Goal: Task Accomplishment & Management: Complete application form

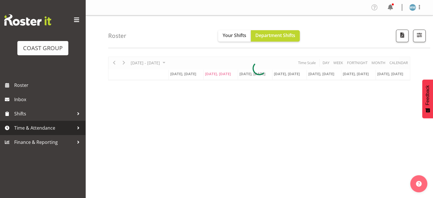
click at [49, 125] on span "Time & Attendance" at bounding box center [44, 127] width 60 height 9
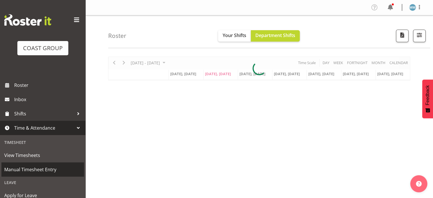
click at [46, 171] on span "Manual Timesheet Entry" at bounding box center [42, 169] width 77 height 9
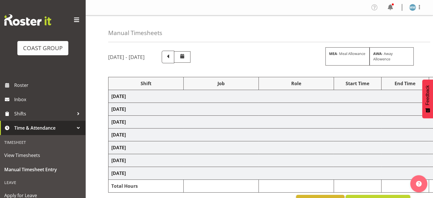
click at [75, 17] on span at bounding box center [76, 19] width 9 height 9
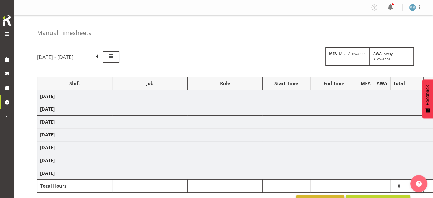
select select "70741"
select select "9585"
select select "70741"
select select "9585"
select select "70741"
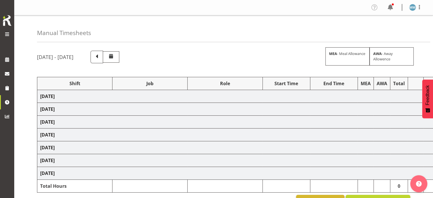
select select "9585"
select select "70741"
select select "9585"
select select "70741"
select select "9585"
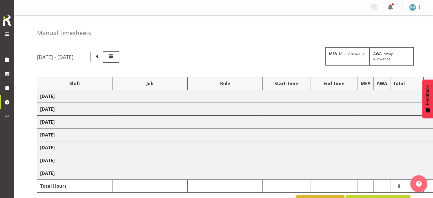
select select "70741"
select select "9585"
select select "70741"
select select "9585"
select select "66159"
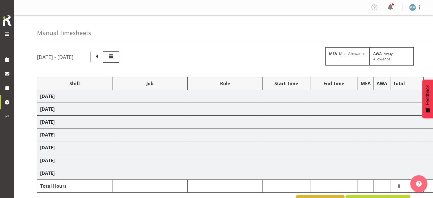
select select "9151"
select select "66159"
select select "9151"
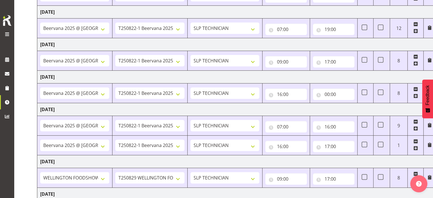
scroll to position [136, 0]
click at [415, 139] on span at bounding box center [415, 140] width 5 height 5
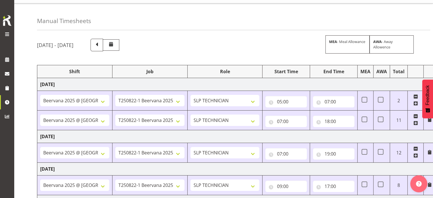
scroll to position [11, 0]
click at [381, 101] on span at bounding box center [380, 100] width 6 height 6
click at [381, 101] on input "checkbox" at bounding box center [379, 100] width 4 height 4
checkbox input "true"
click at [379, 120] on span at bounding box center [380, 120] width 6 height 6
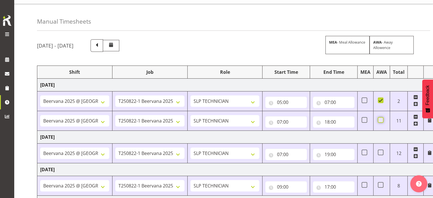
click at [379, 120] on input "checkbox" at bounding box center [379, 120] width 4 height 4
checkbox input "true"
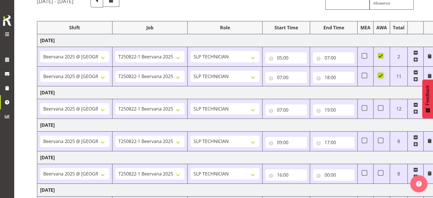
scroll to position [56, 0]
click at [380, 105] on span at bounding box center [380, 107] width 6 height 6
click at [380, 105] on input "checkbox" at bounding box center [379, 107] width 4 height 4
checkbox input "true"
click at [379, 139] on span at bounding box center [380, 140] width 6 height 6
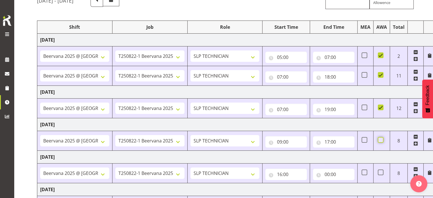
click at [379, 139] on input "checkbox" at bounding box center [379, 140] width 4 height 4
checkbox input "true"
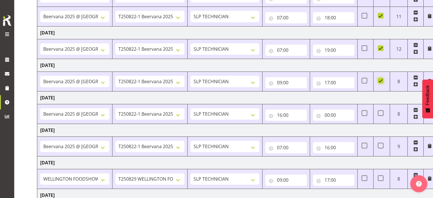
scroll to position [116, 0]
click at [381, 111] on span at bounding box center [380, 113] width 6 height 6
click at [381, 111] on input "checkbox" at bounding box center [379, 113] width 4 height 4
checkbox input "true"
click at [379, 145] on span at bounding box center [380, 145] width 6 height 6
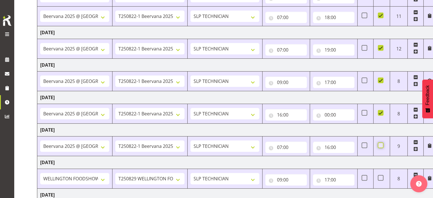
click at [379, 145] on input "checkbox" at bounding box center [379, 145] width 4 height 4
checkbox input "true"
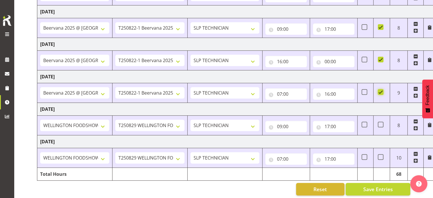
scroll to position [169, 0]
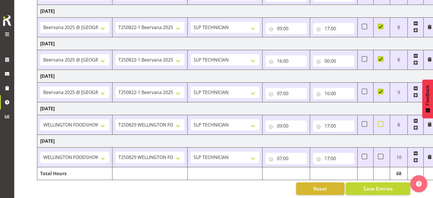
click at [381, 124] on span at bounding box center [380, 124] width 6 height 6
click at [381, 124] on input "checkbox" at bounding box center [379, 124] width 4 height 4
checkbox input "true"
click at [379, 157] on span at bounding box center [380, 156] width 6 height 6
click at [379, 157] on input "checkbox" at bounding box center [379, 156] width 4 height 4
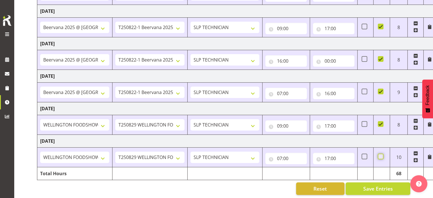
checkbox input "true"
click at [378, 187] on span "Save Entries" at bounding box center [378, 188] width 30 height 7
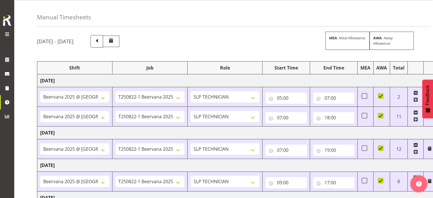
scroll to position [0, 0]
